Goal: Information Seeking & Learning: Learn about a topic

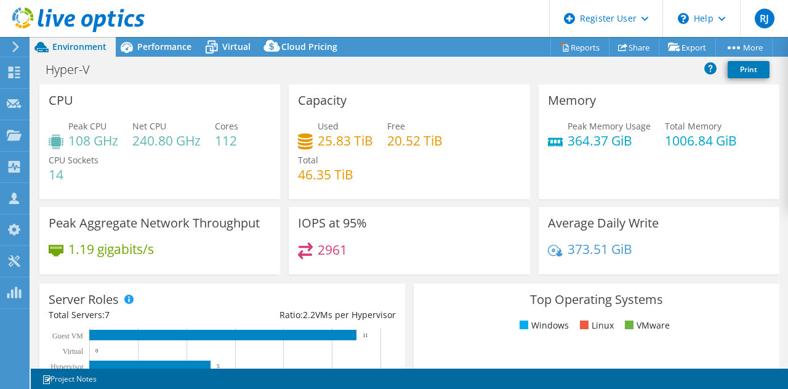
click at [77, 45] on span "Environment" at bounding box center [79, 47] width 54 height 12
click at [10, 138] on use at bounding box center [14, 134] width 15 height 10
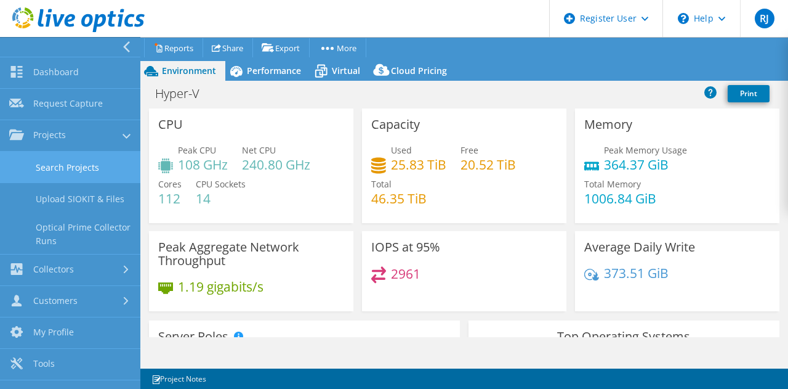
click at [92, 159] on link "Search Projects" at bounding box center [70, 166] width 140 height 31
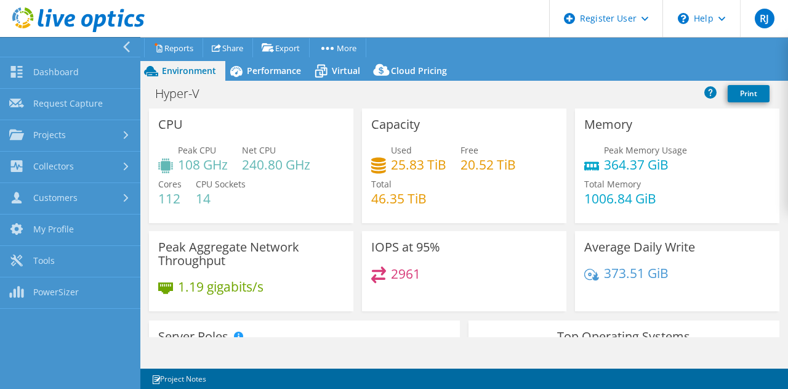
drag, startPoint x: 94, startPoint y: 168, endPoint x: 294, endPoint y: 95, distance: 212.9
click at [294, 97] on div "Hyper-V Print" at bounding box center [464, 93] width 648 height 23
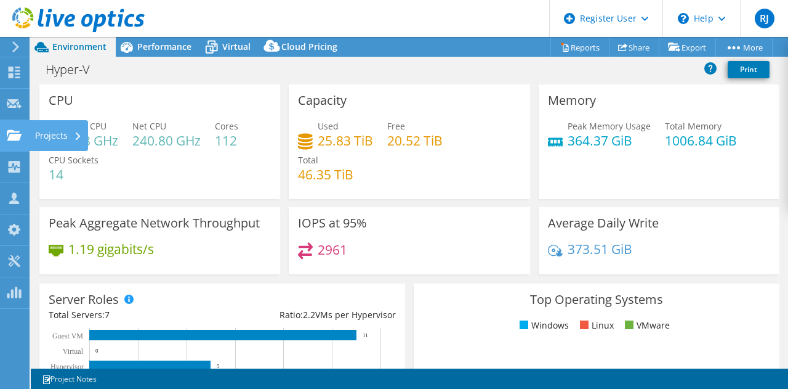
click at [12, 132] on use at bounding box center [14, 134] width 15 height 10
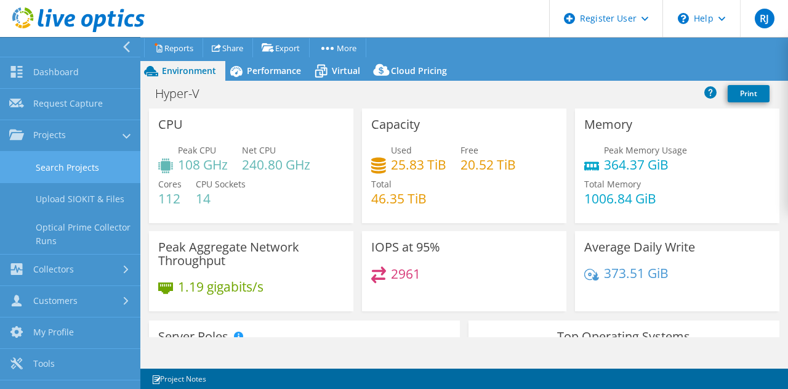
click at [73, 166] on link "Search Projects" at bounding box center [70, 166] width 140 height 31
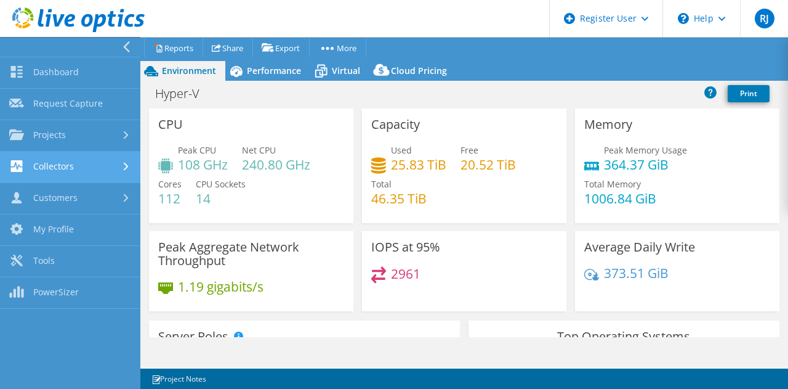
click at [73, 166] on link "Collectors" at bounding box center [70, 166] width 140 height 31
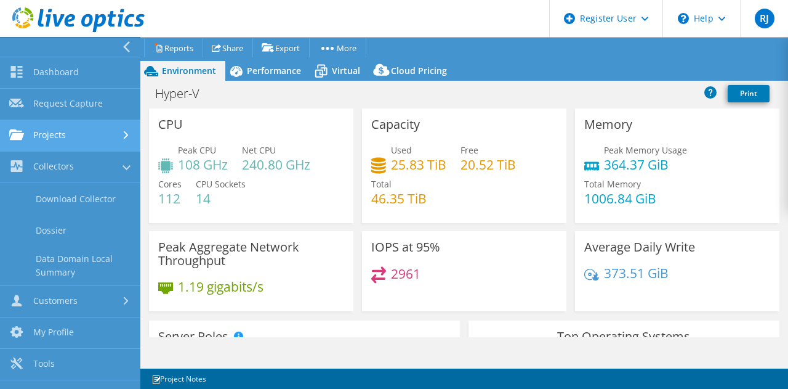
click at [121, 138] on div at bounding box center [128, 135] width 14 height 8
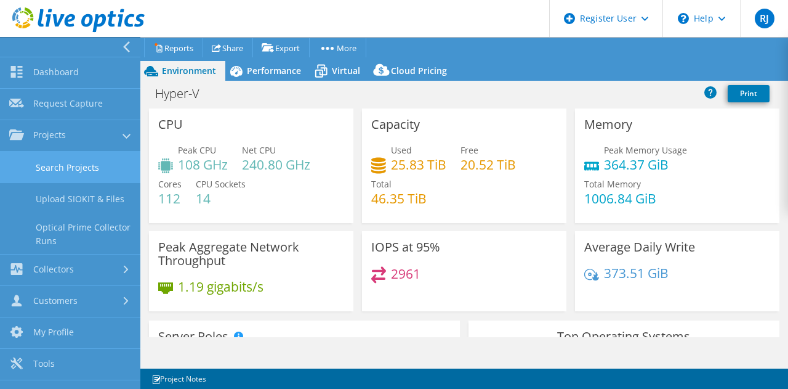
click at [47, 167] on link "Search Projects" at bounding box center [70, 166] width 140 height 31
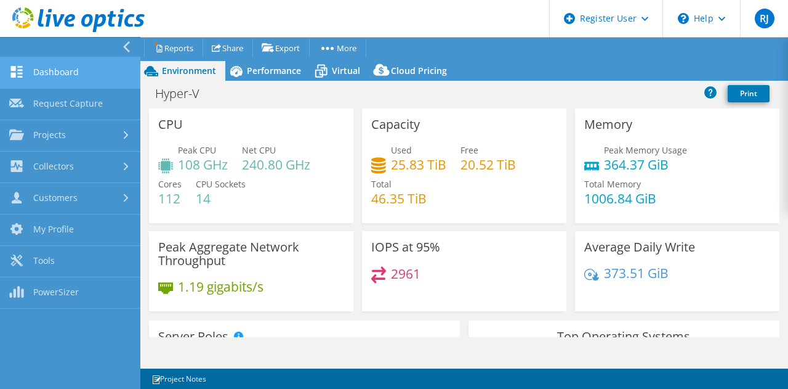
click at [53, 78] on link "Dashboard" at bounding box center [70, 72] width 140 height 31
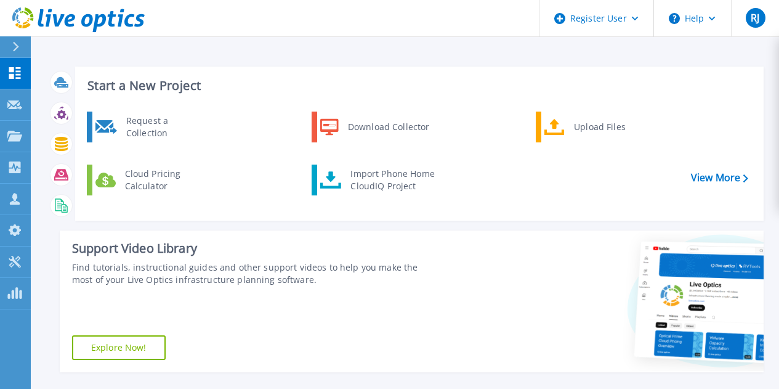
click at [294, 275] on div "Find tutorials, instructional guides and other support videos to help you make …" at bounding box center [255, 273] width 366 height 25
click at [14, 135] on icon at bounding box center [14, 136] width 15 height 10
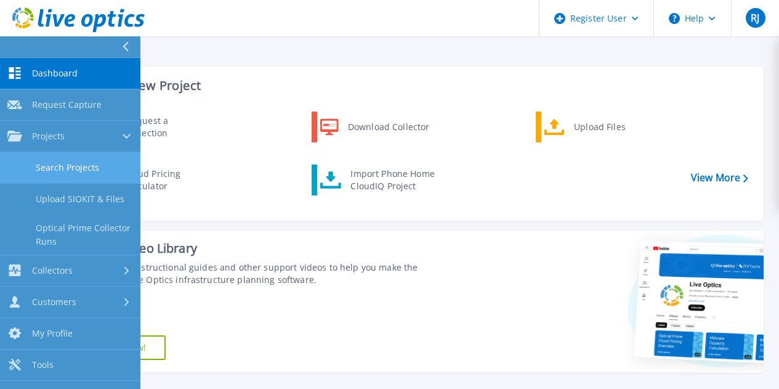
click at [64, 166] on link "Search Projects" at bounding box center [70, 167] width 140 height 31
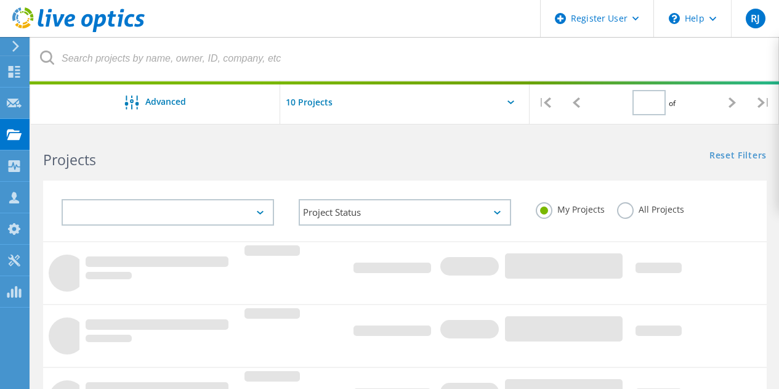
type input "1"
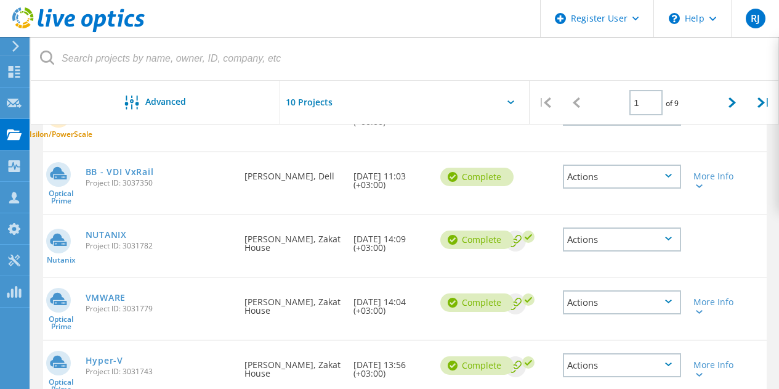
scroll to position [185, 0]
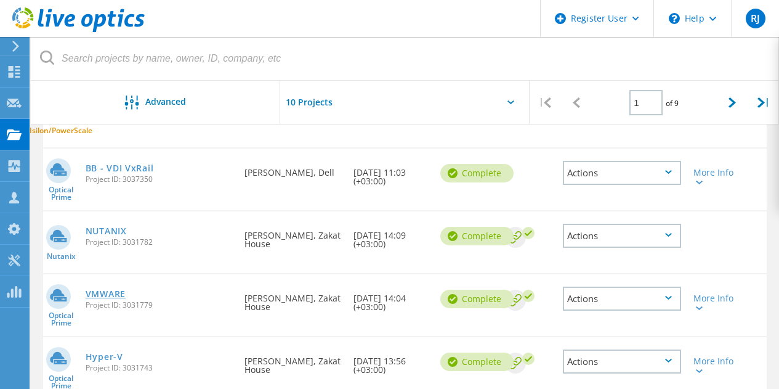
click at [103, 294] on link "VMWARE" at bounding box center [106, 293] width 40 height 9
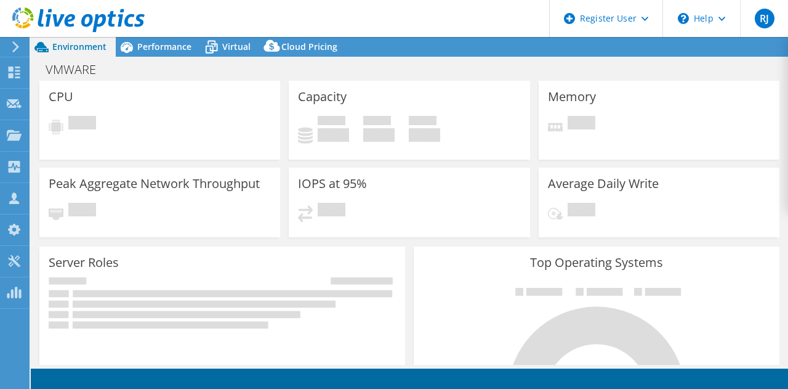
select select "USD"
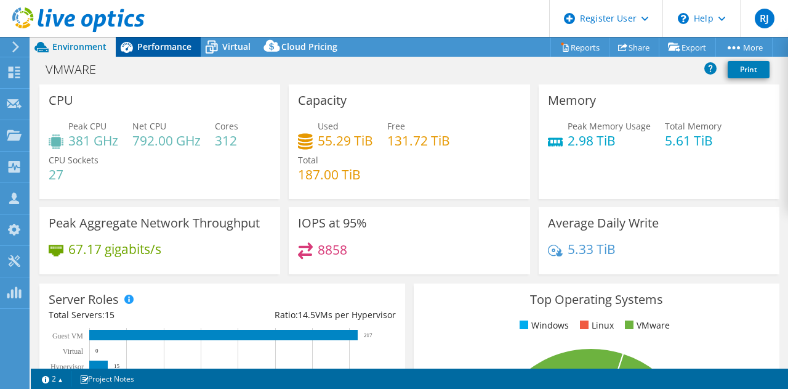
click at [175, 49] on span "Performance" at bounding box center [164, 47] width 54 height 12
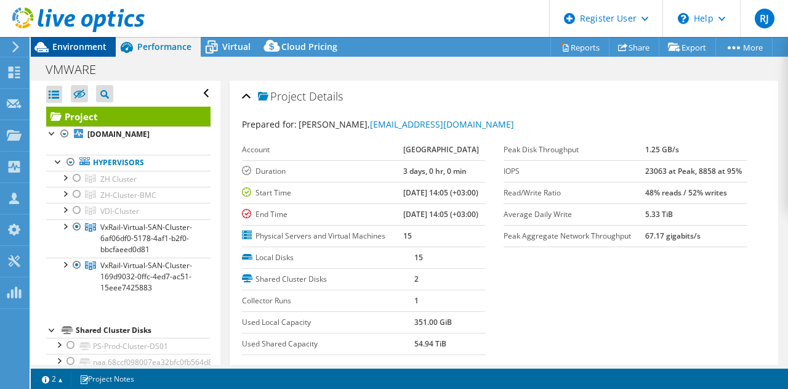
click at [84, 51] on span "Environment" at bounding box center [79, 47] width 54 height 12
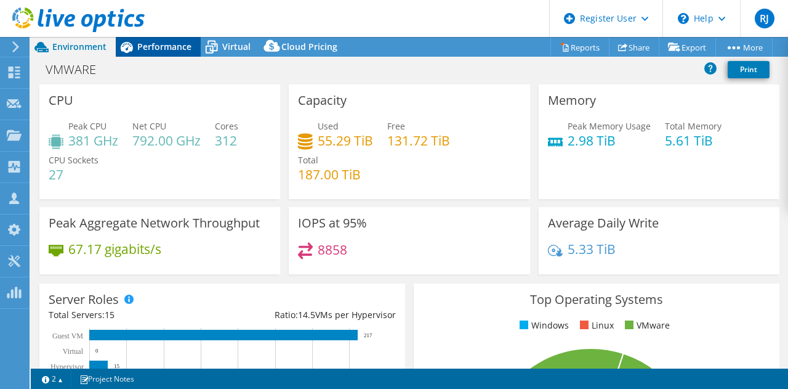
click at [141, 44] on span "Performance" at bounding box center [164, 47] width 54 height 12
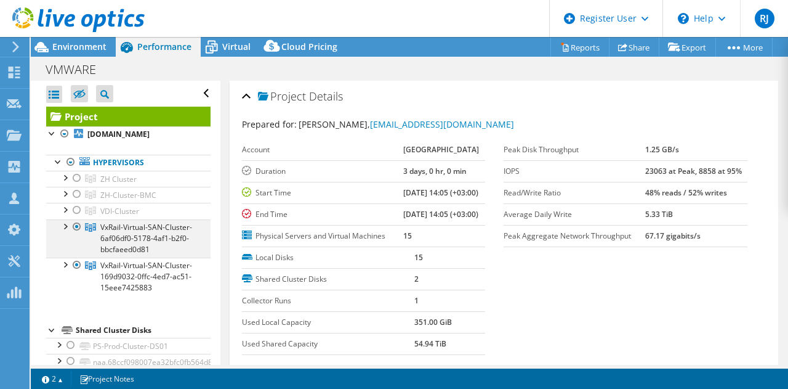
click at [64, 225] on div at bounding box center [65, 225] width 12 height 12
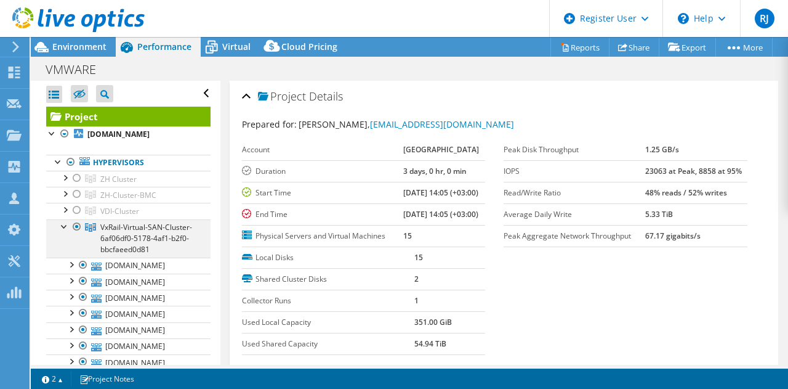
click at [68, 225] on div at bounding box center [65, 225] width 12 height 12
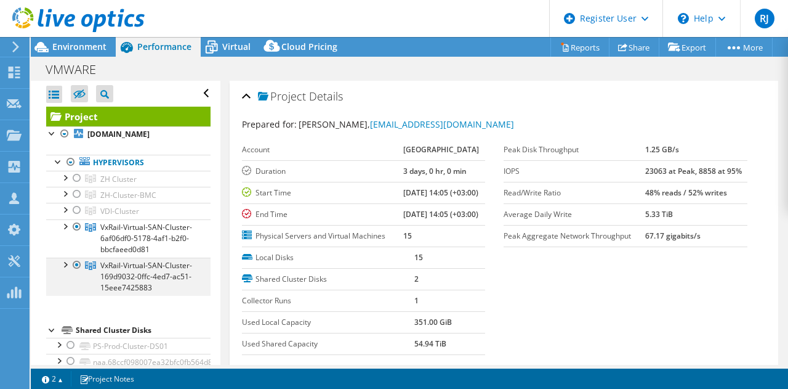
click at [67, 263] on div at bounding box center [65, 263] width 12 height 12
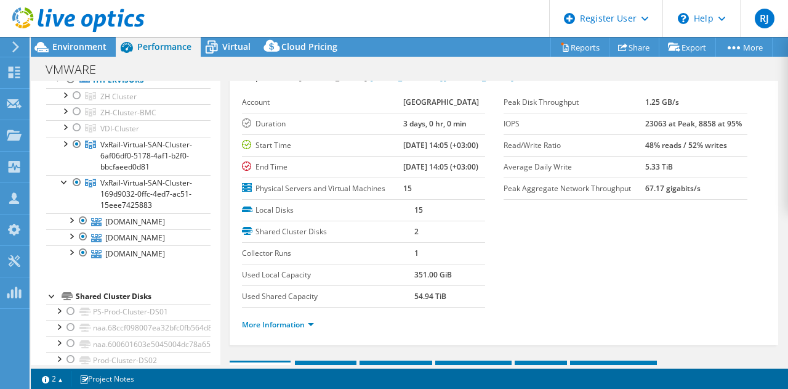
scroll to position [62, 0]
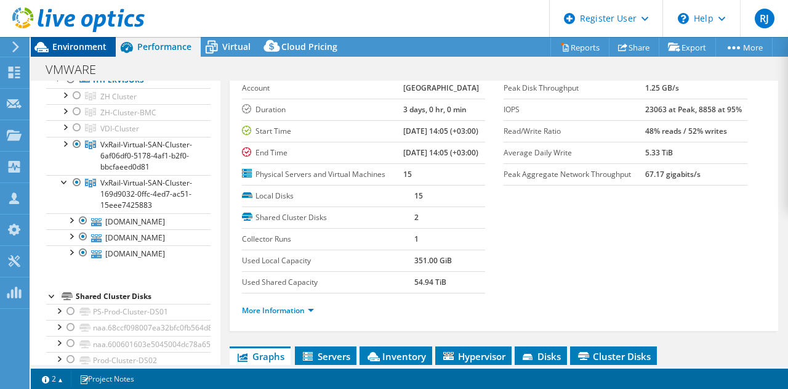
click at [97, 47] on span "Environment" at bounding box center [79, 47] width 54 height 12
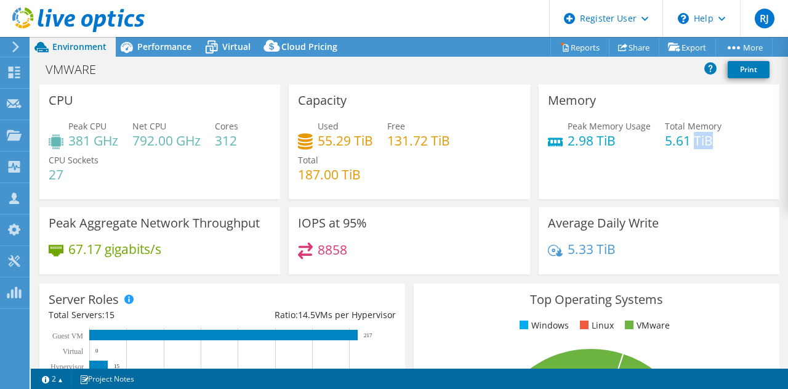
drag, startPoint x: 690, startPoint y: 140, endPoint x: 706, endPoint y: 141, distance: 16.0
click at [706, 141] on h4 "5.61 TiB" at bounding box center [693, 141] width 57 height 14
